Goal: Information Seeking & Learning: Learn about a topic

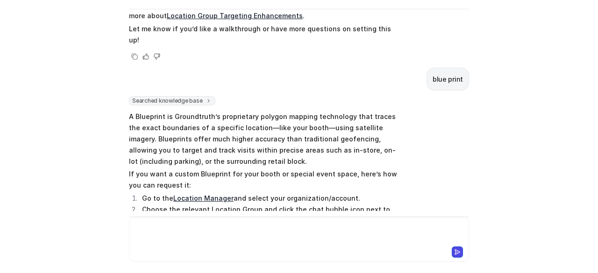
scroll to position [1319, 0]
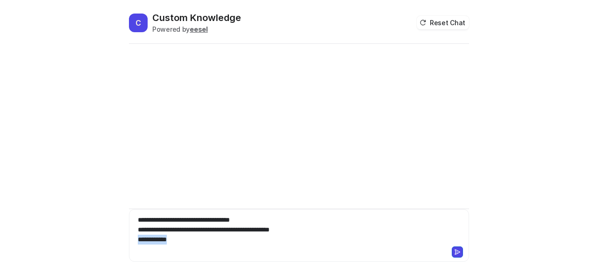
drag, startPoint x: 138, startPoint y: 239, endPoint x: 224, endPoint y: 241, distance: 85.9
click at [224, 241] on div "**********" at bounding box center [299, 229] width 336 height 29
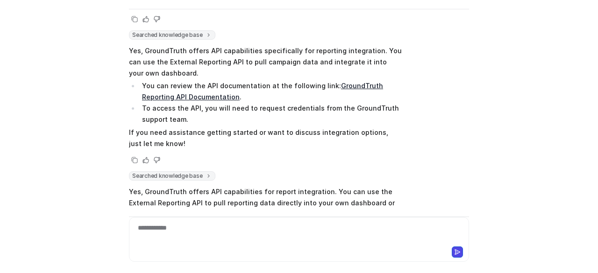
scroll to position [278, 0]
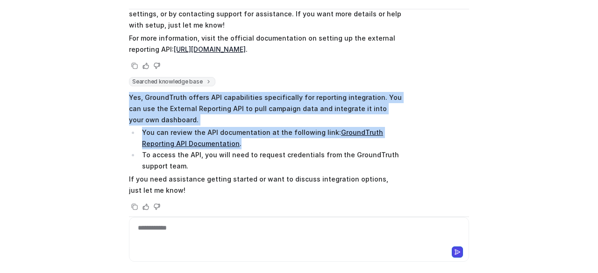
drag, startPoint x: 215, startPoint y: 154, endPoint x: 125, endPoint y: 108, distance: 101.3
click at [129, 108] on span "Yes, GroundTruth offers API capabilities specifically for reporting integration…" at bounding box center [265, 143] width 273 height 107
copy span "Yes, GroundTruth offers API capabilities specifically for reporting integration…"
click at [360, 144] on link "GroundTruth Reporting API Documentation" at bounding box center [262, 137] width 241 height 19
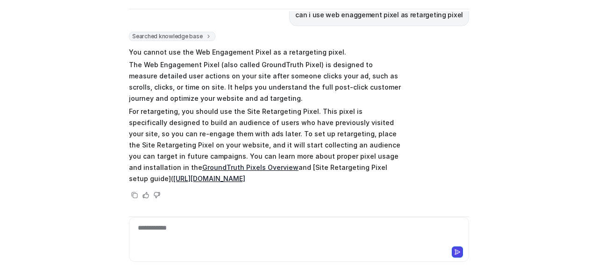
scroll to position [41, 0]
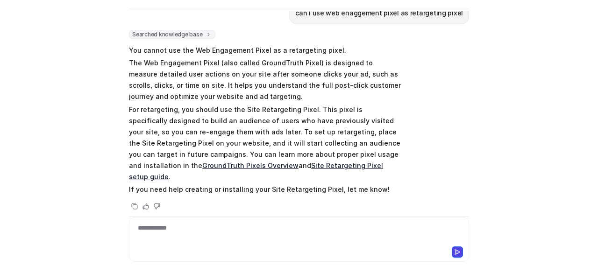
click at [252, 164] on link "Site Retargeting Pixel setup guide" at bounding box center [256, 171] width 254 height 19
click at [195, 227] on div at bounding box center [299, 233] width 336 height 21
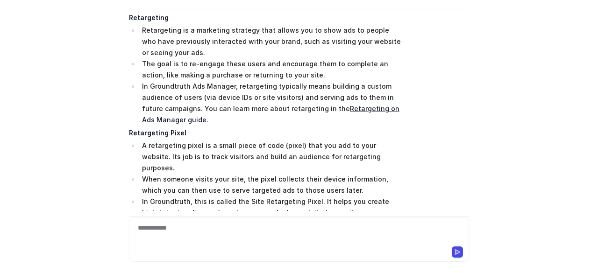
scroll to position [269, 0]
